Goal: Check status: Check status

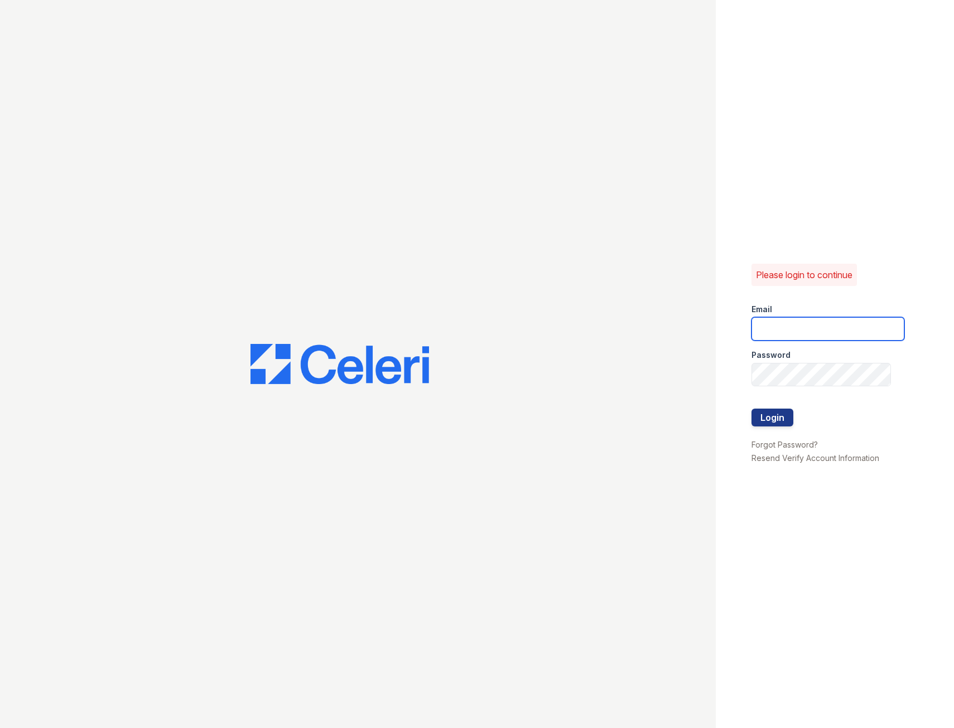
click at [805, 326] on input "email" at bounding box center [827, 328] width 153 height 23
type input "[EMAIL_ADDRESS][DOMAIN_NAME]"
click at [751, 409] on button "Login" at bounding box center [772, 418] width 42 height 18
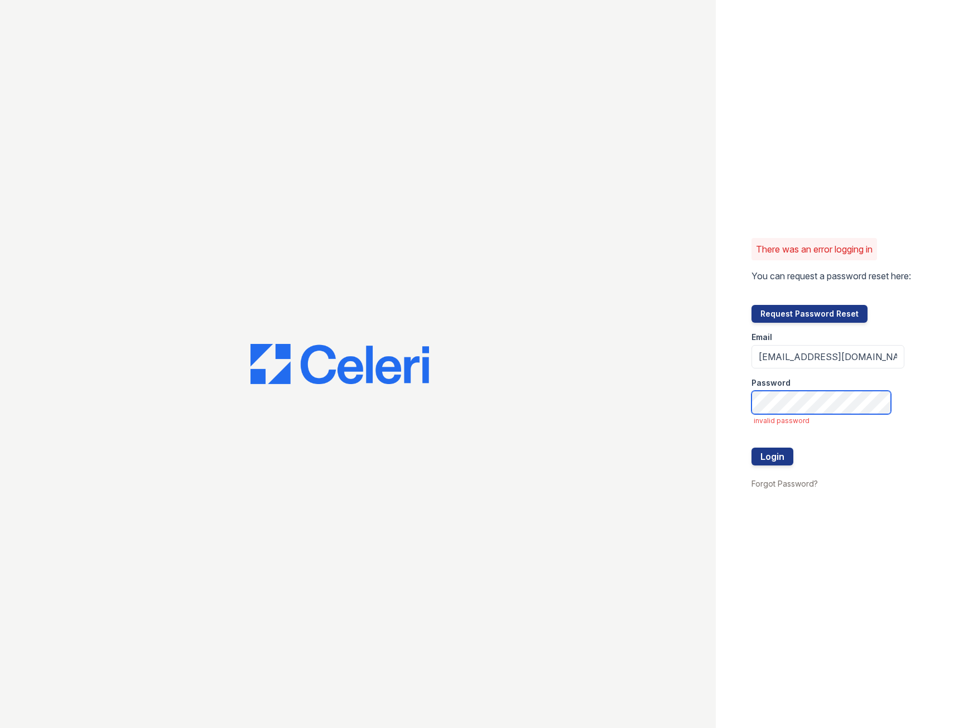
click at [751, 448] on button "Login" at bounding box center [772, 457] width 42 height 18
click at [855, 354] on input "Hobokenpointleasing@greystar.com" at bounding box center [827, 356] width 153 height 23
type input "HobokenpointLmgr@greystar.com"
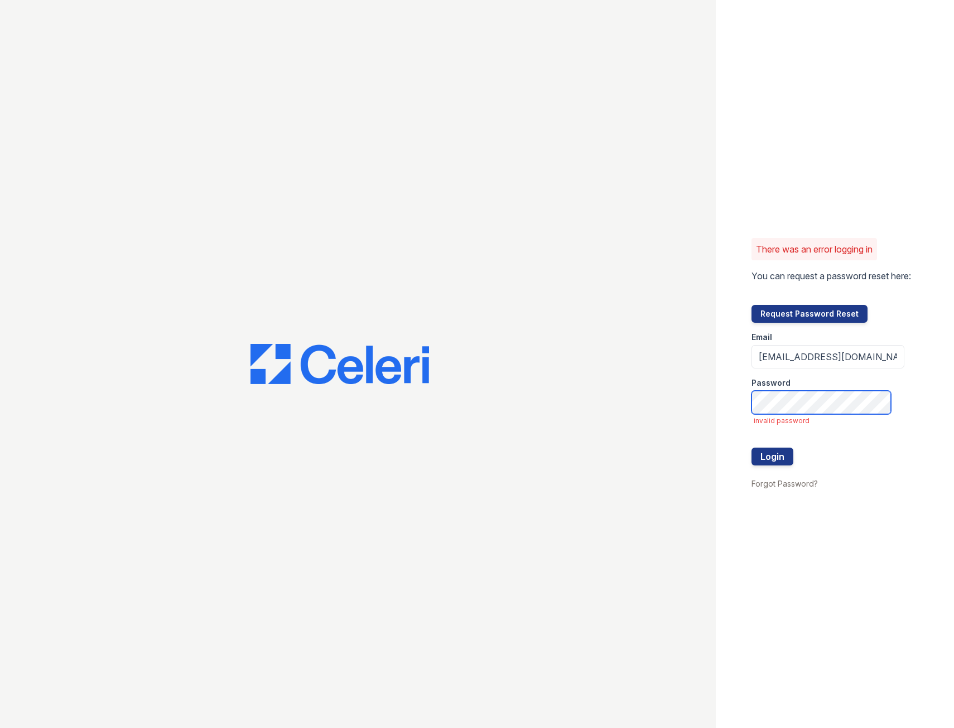
click at [751, 448] on button "Login" at bounding box center [772, 457] width 42 height 18
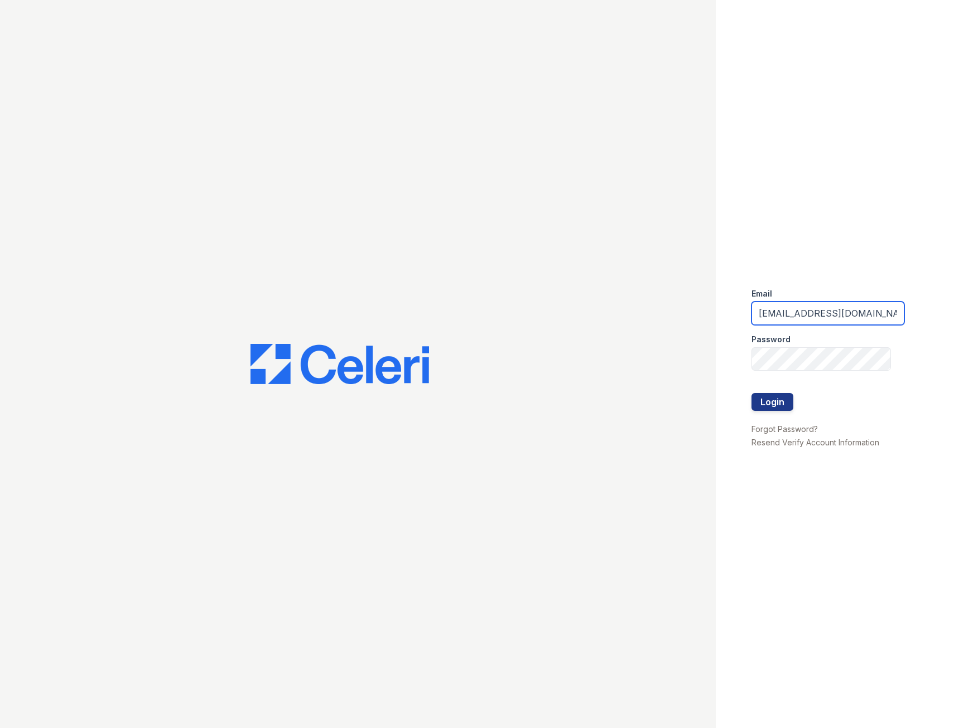
click at [836, 312] on input "HobokenpointLmgr@greystar.com" at bounding box center [827, 313] width 153 height 23
type input "HobokenpointLEASING@greystar.com"
click at [751, 393] on button "Login" at bounding box center [772, 402] width 42 height 18
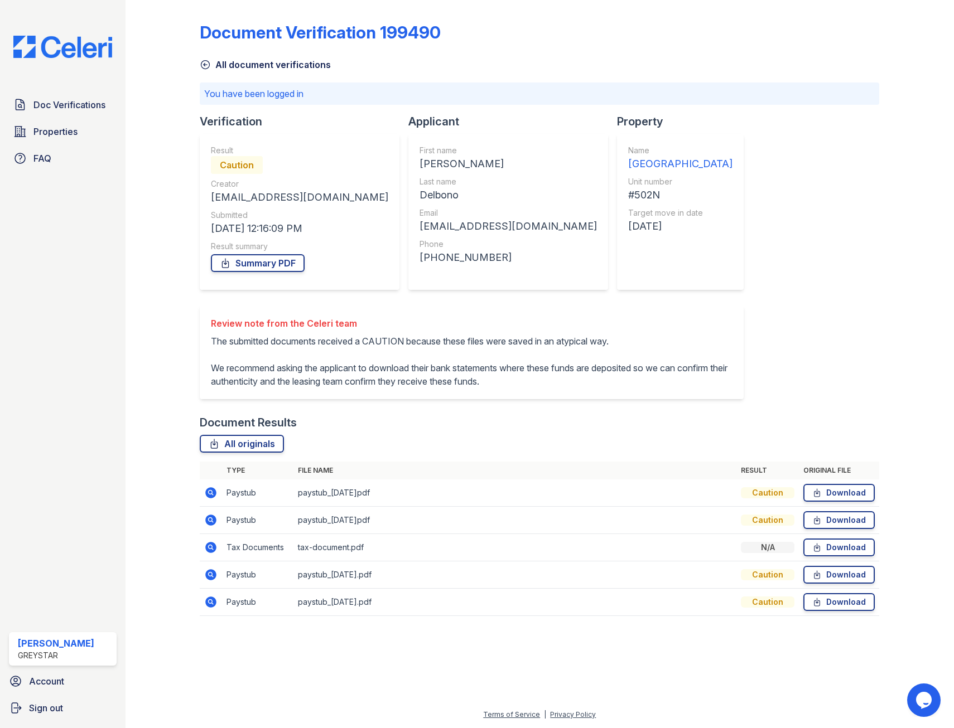
click at [211, 493] on icon at bounding box center [210, 492] width 3 height 3
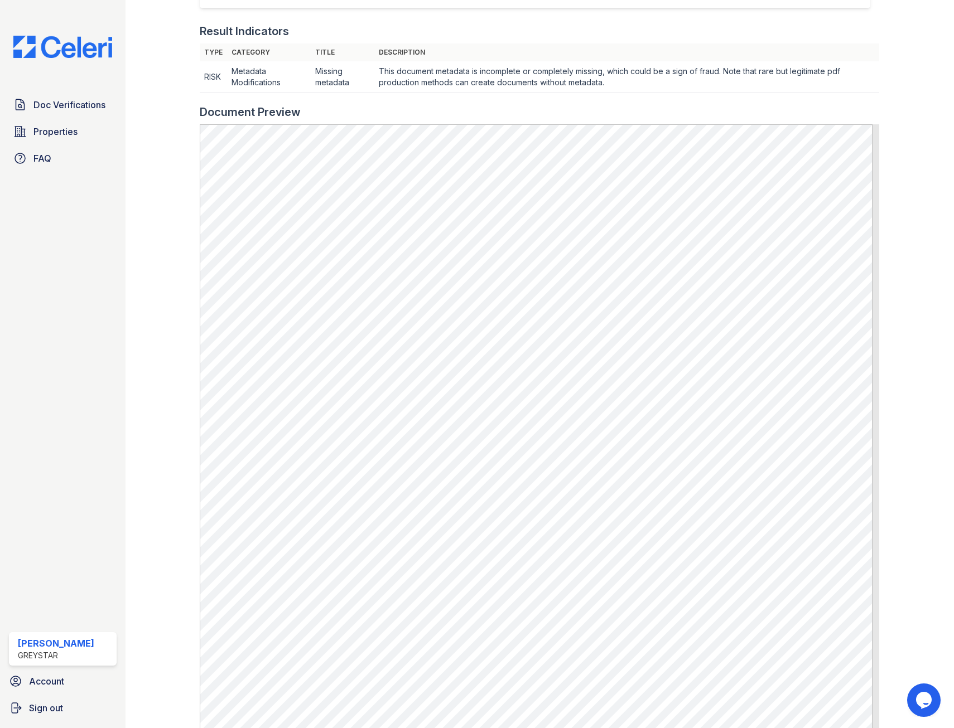
scroll to position [199, 0]
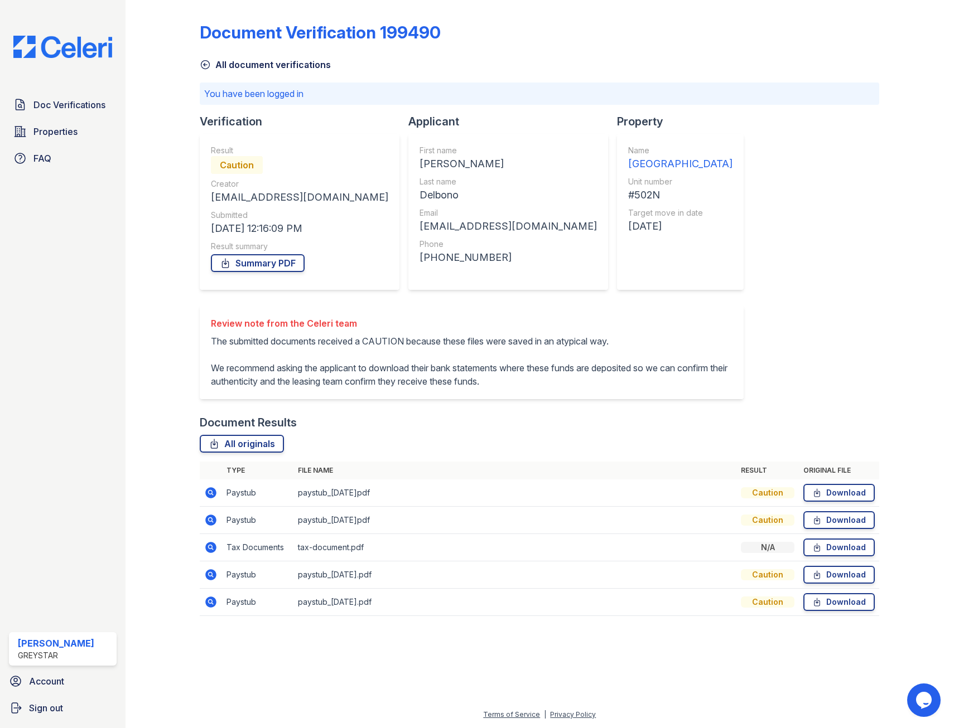
click at [215, 554] on icon at bounding box center [210, 547] width 13 height 13
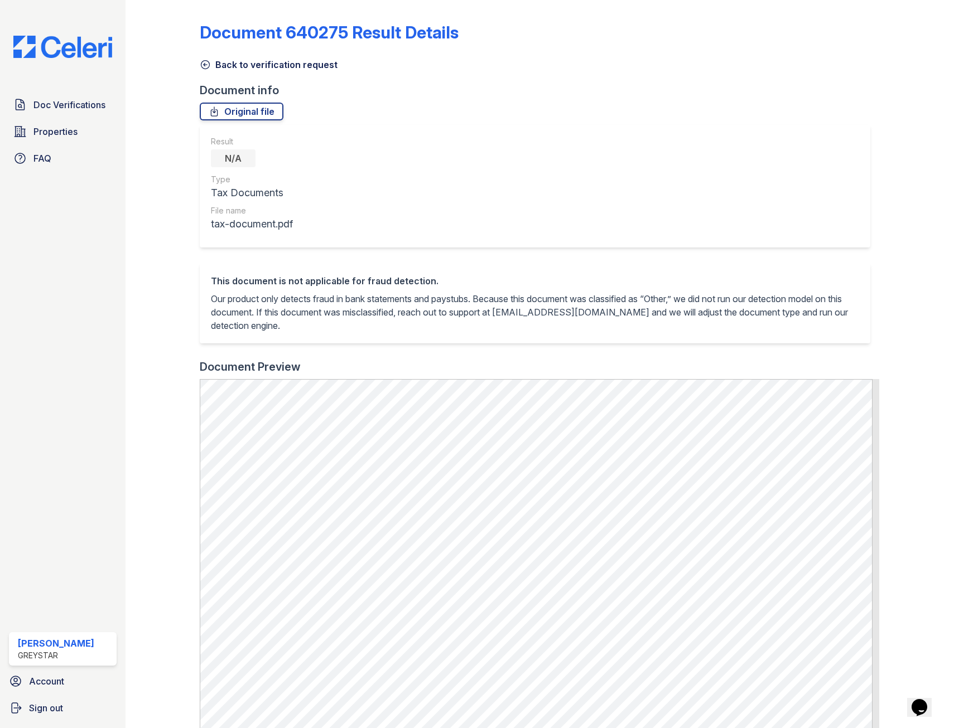
click at [206, 66] on icon at bounding box center [205, 64] width 11 height 11
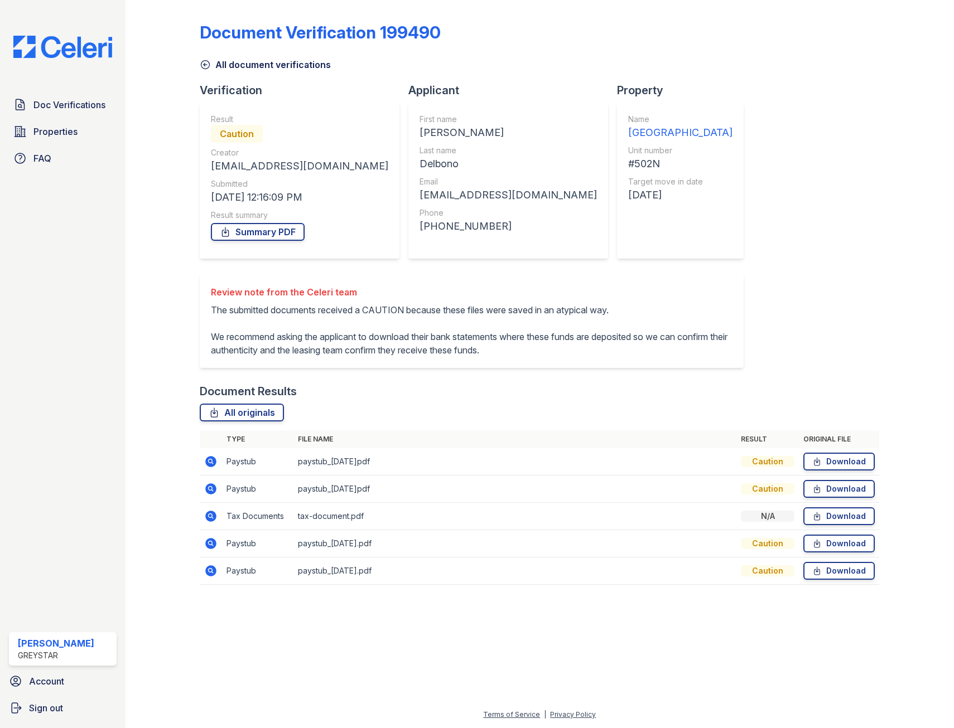
click at [210, 522] on icon at bounding box center [210, 516] width 11 height 11
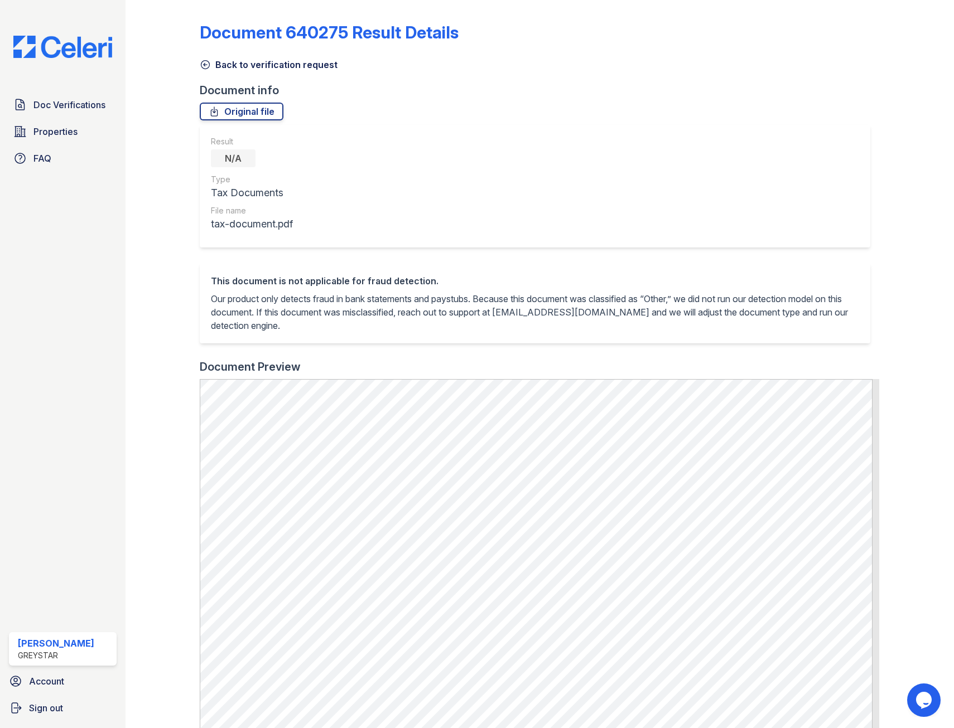
click at [200, 62] on icon at bounding box center [205, 64] width 11 height 11
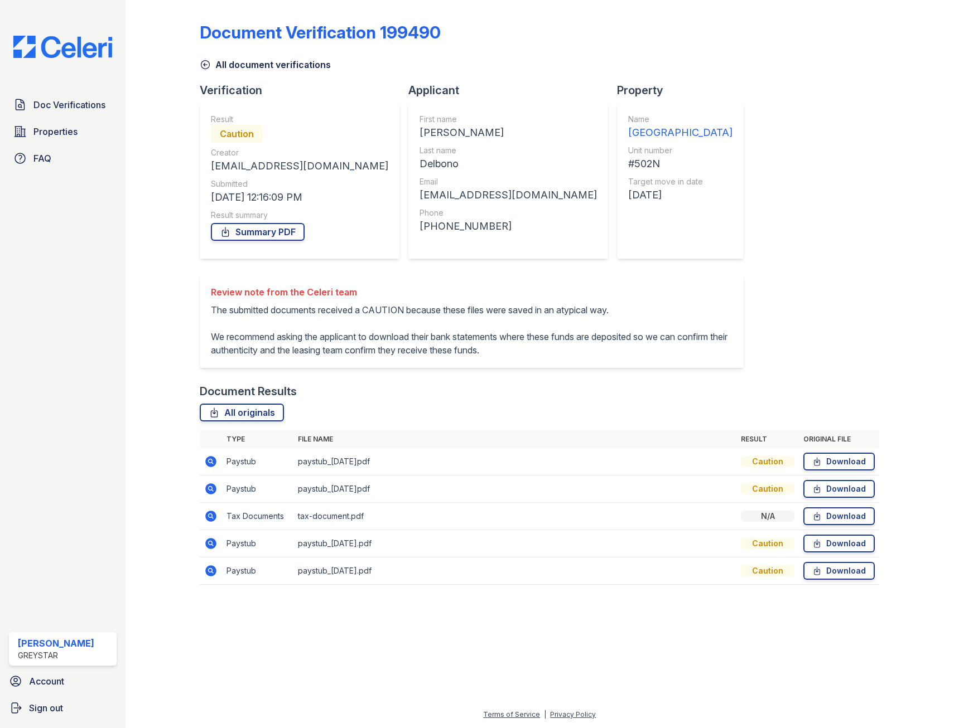
click at [210, 467] on icon at bounding box center [210, 461] width 11 height 11
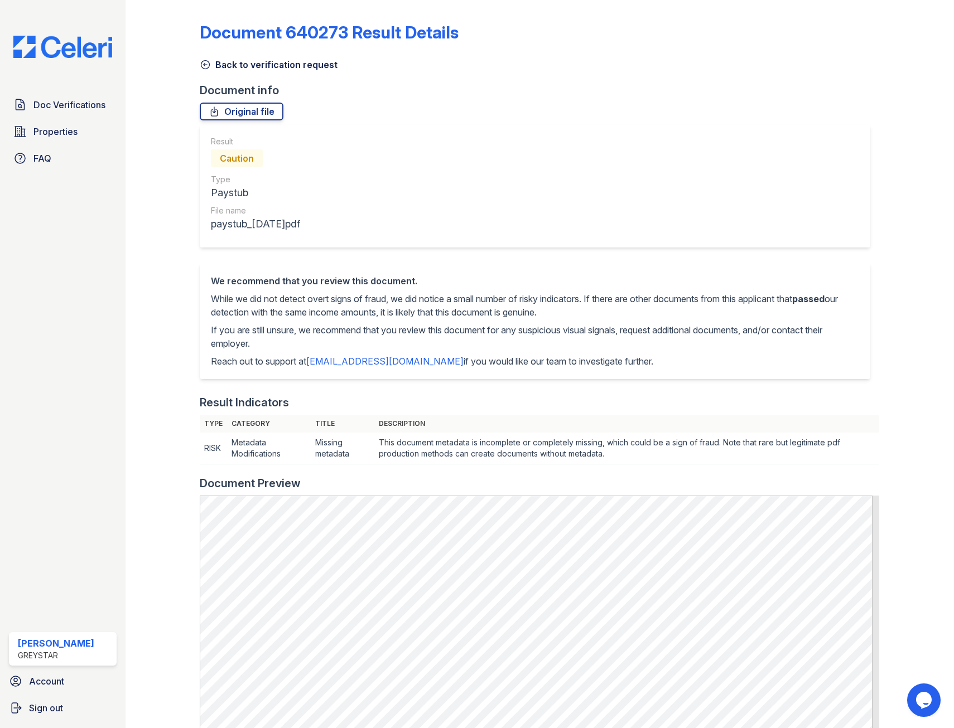
click at [206, 67] on icon at bounding box center [205, 64] width 11 height 11
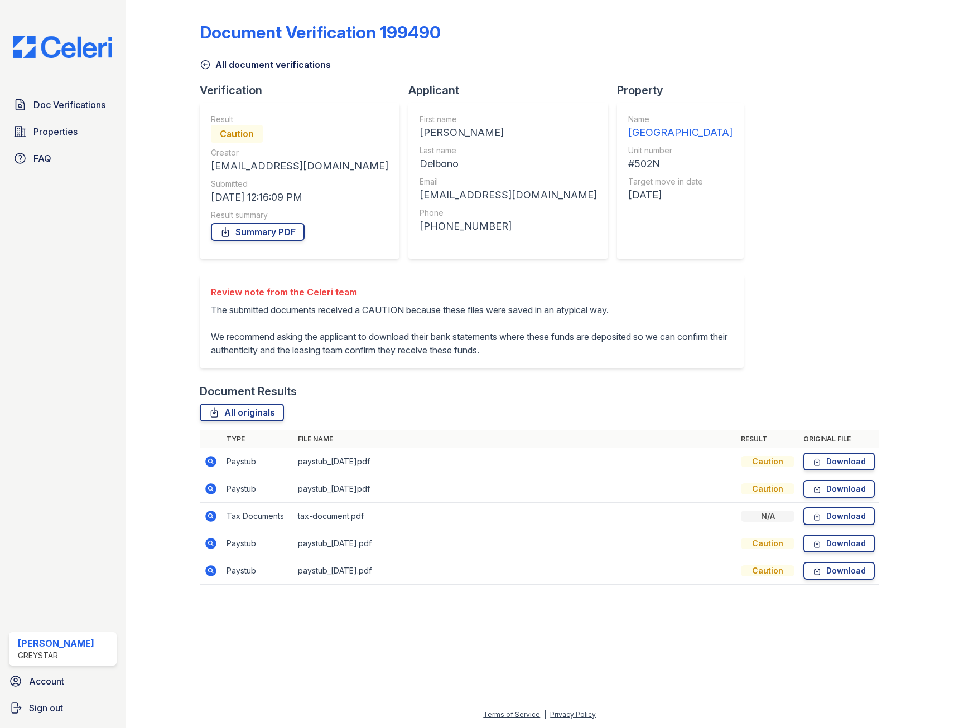
click at [210, 495] on icon at bounding box center [210, 488] width 11 height 11
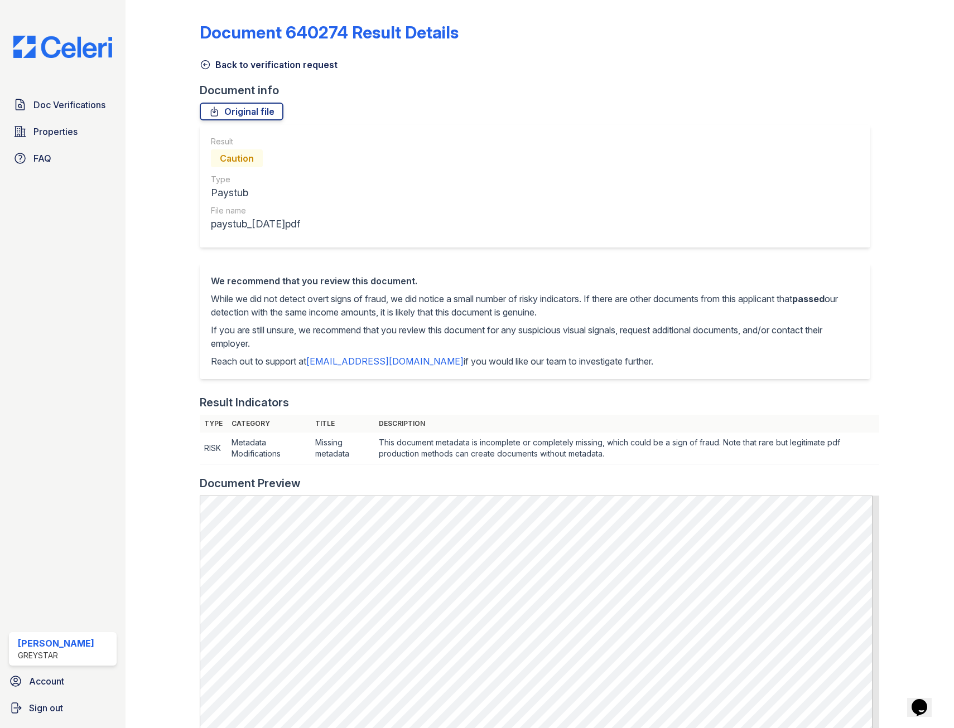
click at [202, 66] on icon at bounding box center [205, 64] width 11 height 11
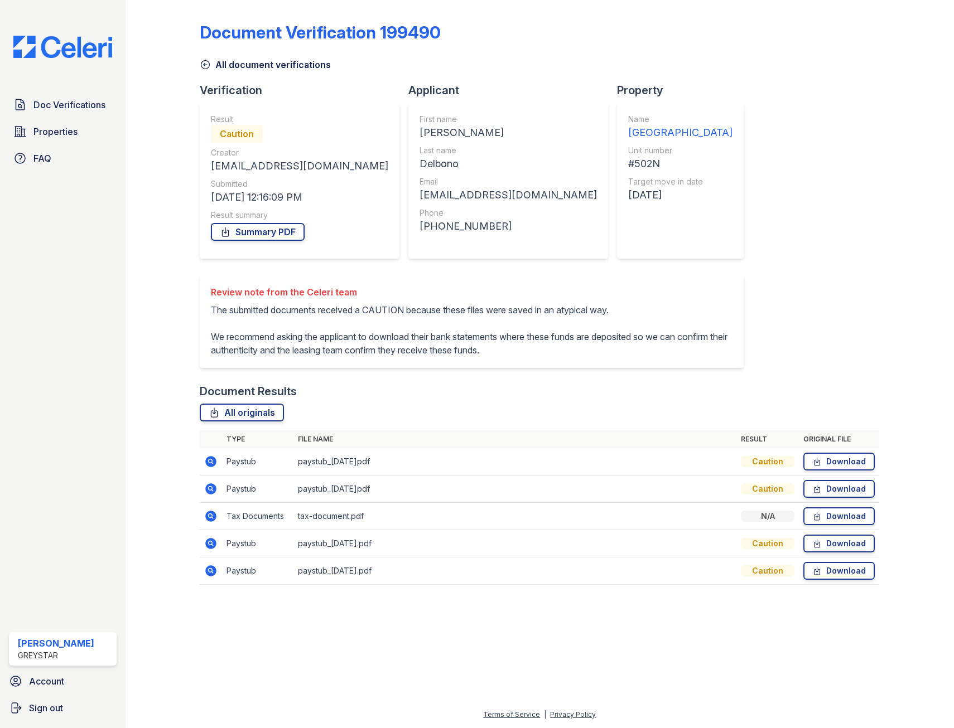
click at [212, 522] on icon at bounding box center [210, 516] width 11 height 11
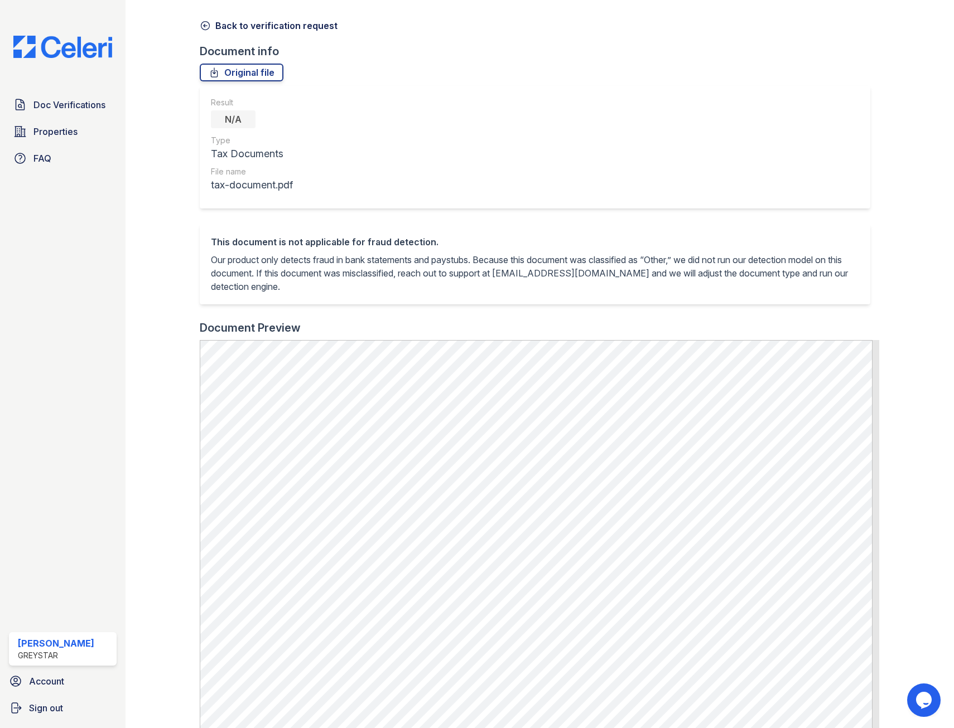
scroll to position [56, 0]
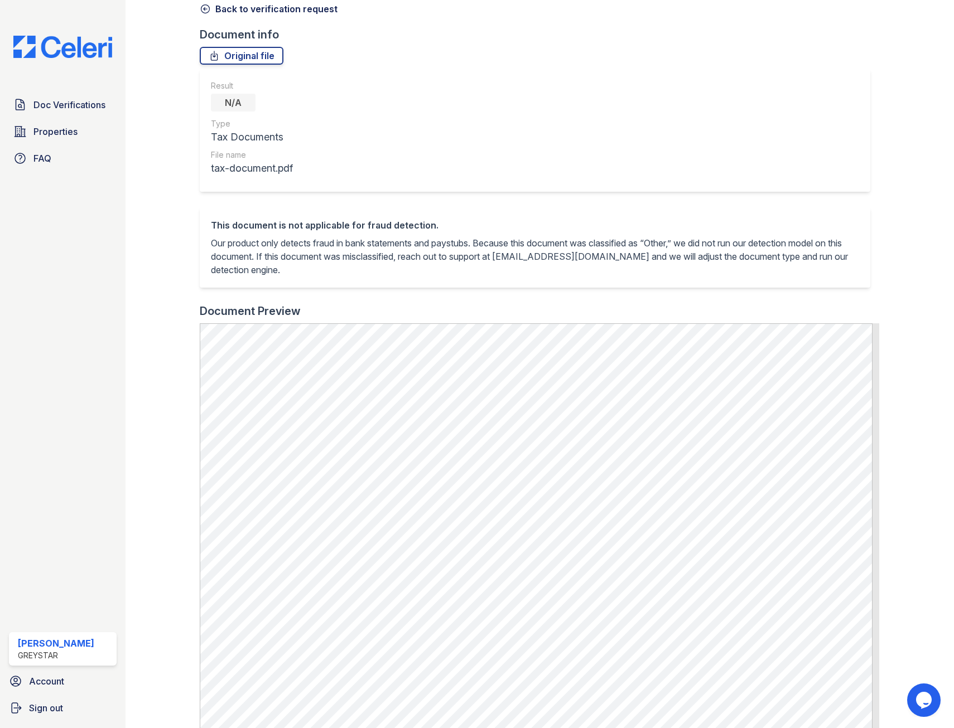
click at [215, 11] on link "Back to verification request" at bounding box center [269, 8] width 138 height 13
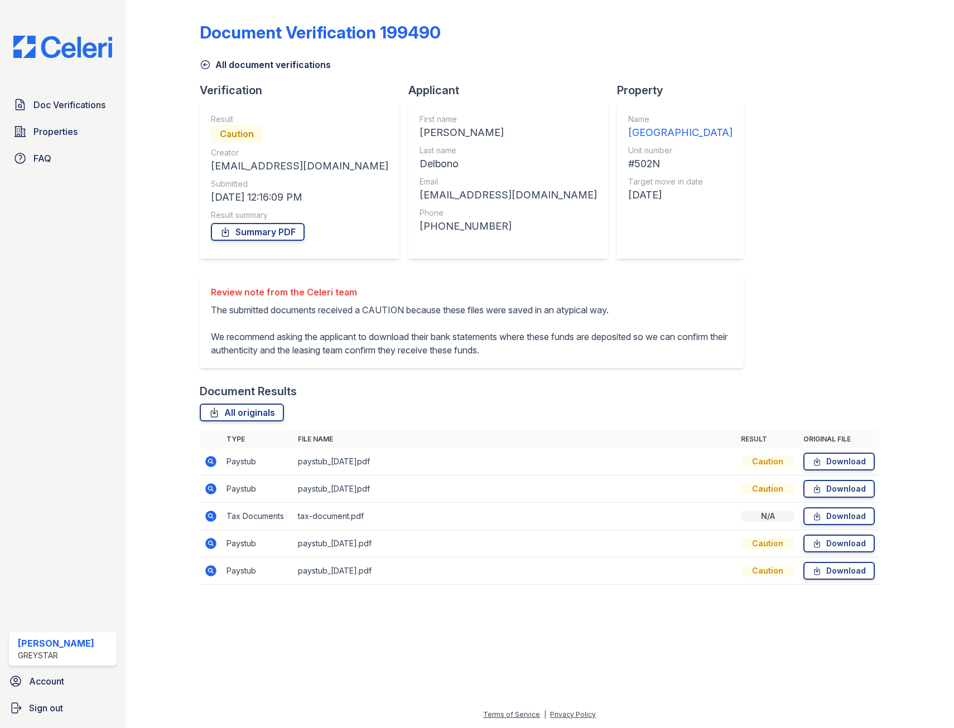
click at [215, 549] on icon at bounding box center [210, 543] width 11 height 11
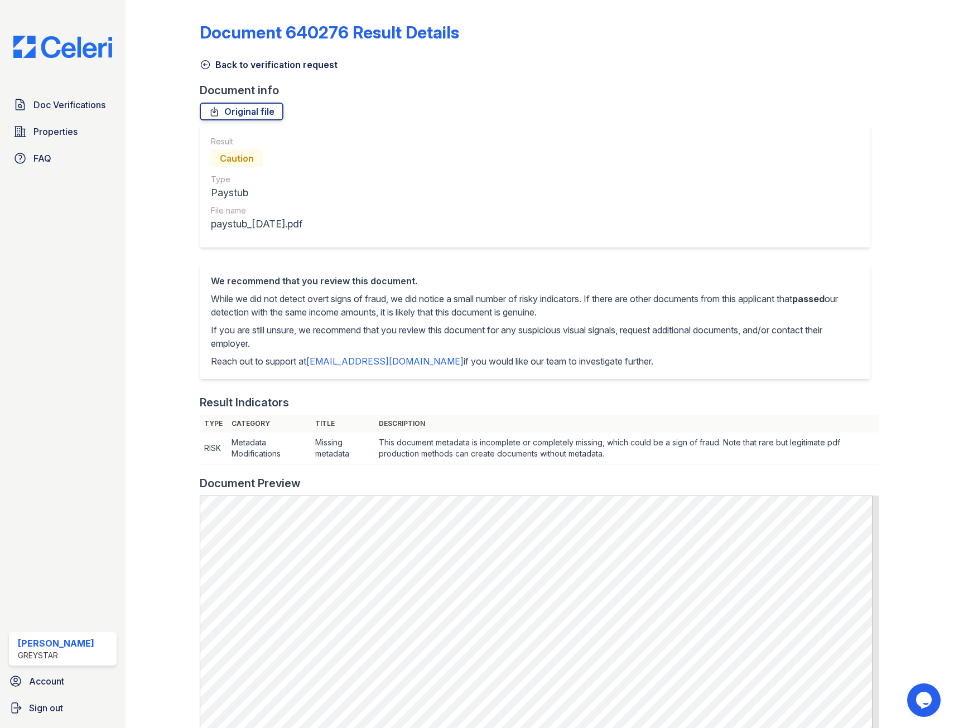
click at [211, 62] on link "Back to verification request" at bounding box center [269, 64] width 138 height 13
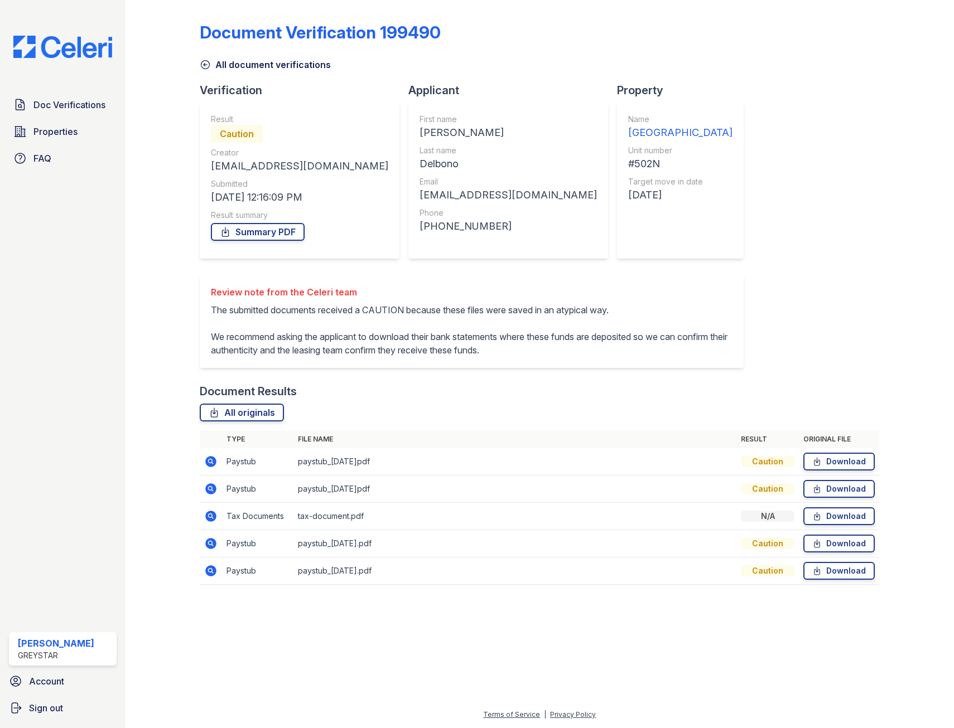
click at [212, 577] on icon at bounding box center [210, 570] width 11 height 11
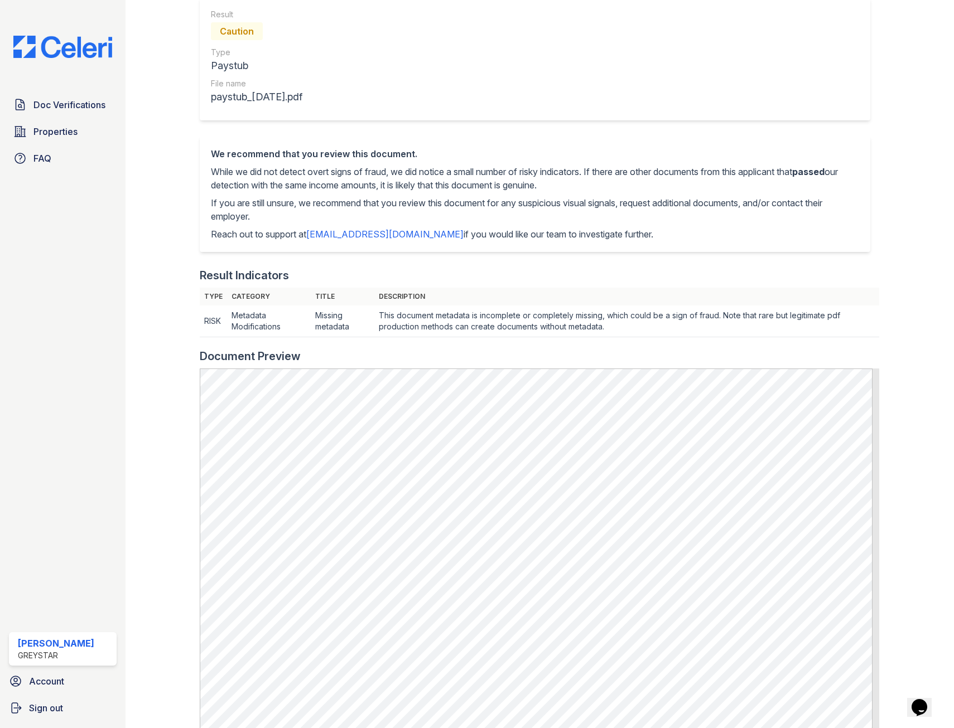
scroll to position [167, 0]
